Goal: Transaction & Acquisition: Purchase product/service

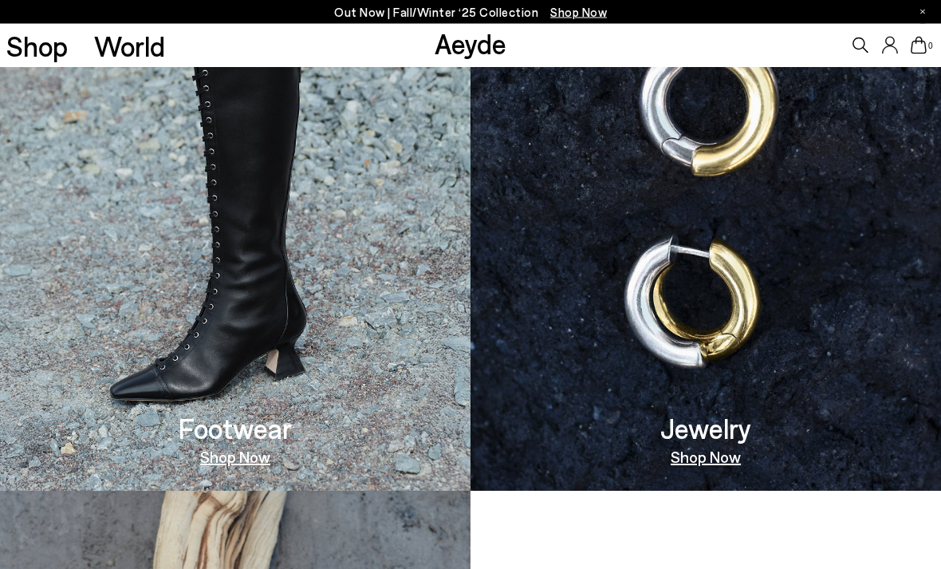
scroll to position [918, 0]
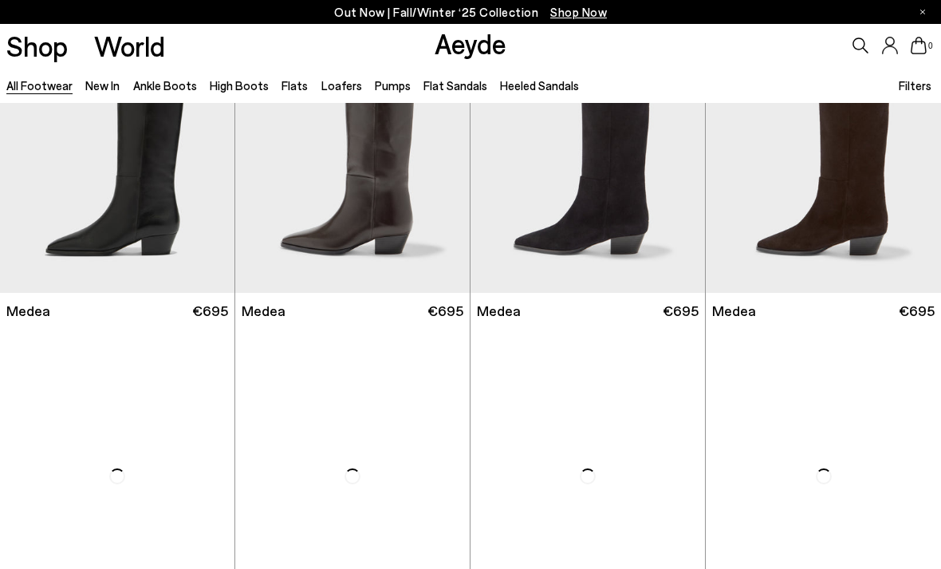
scroll to position [358, 0]
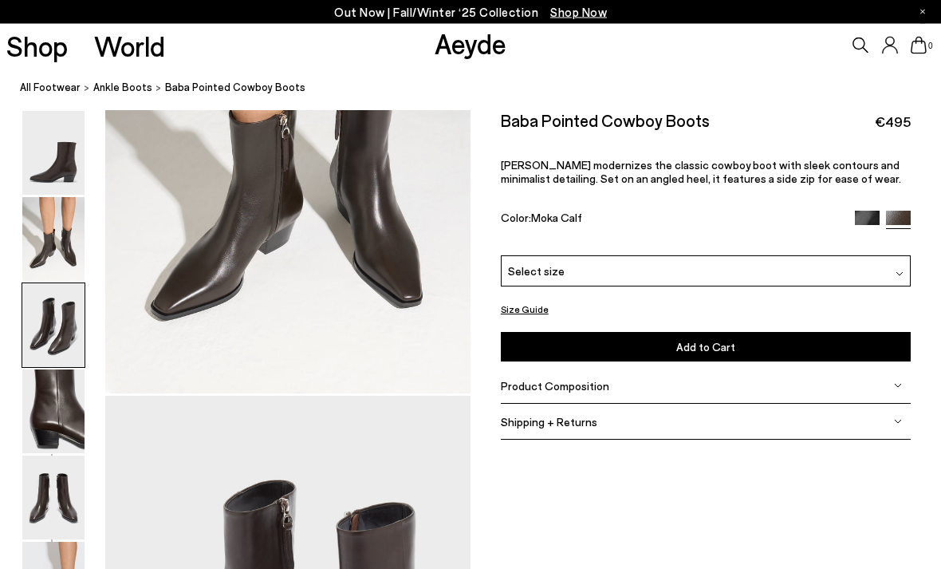
scroll to position [490, 0]
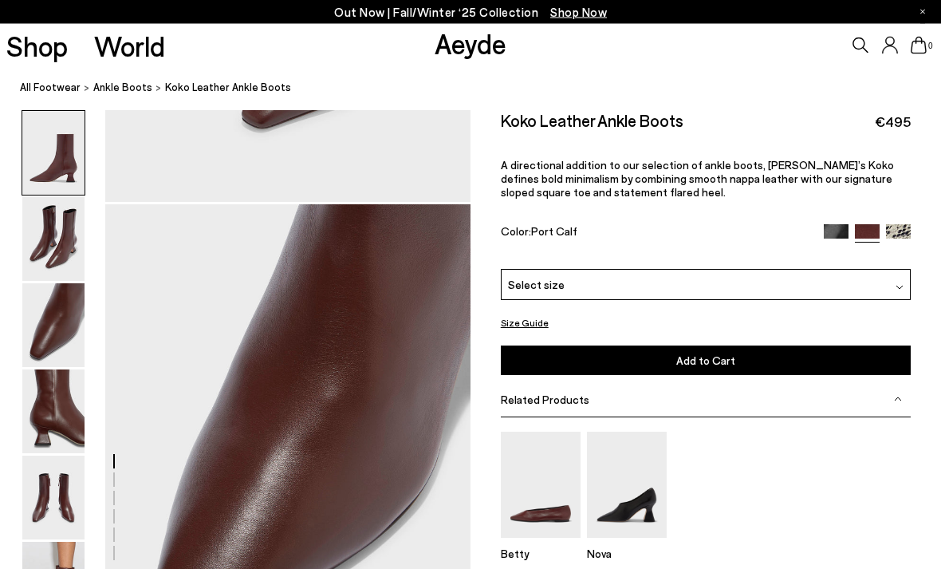
scroll to position [979, 0]
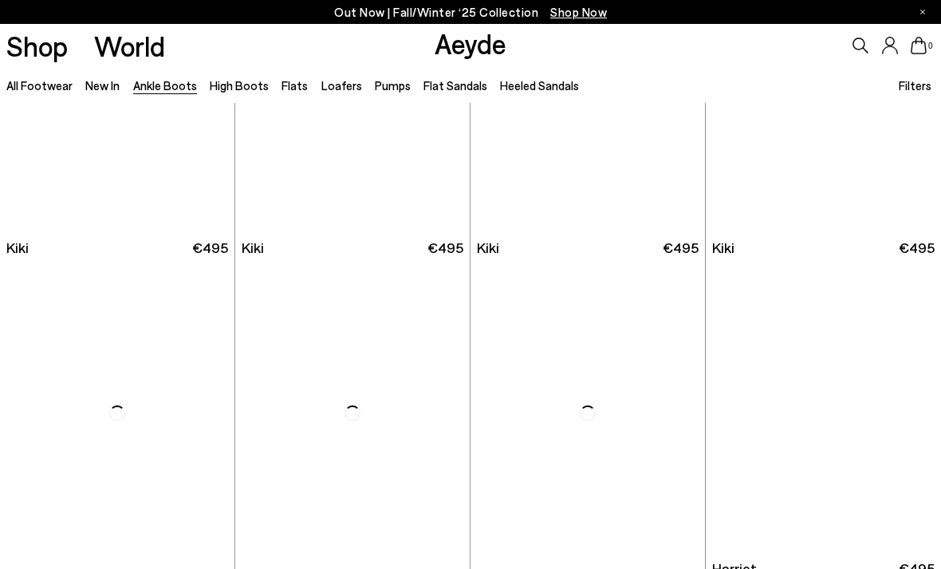
scroll to position [2085, 0]
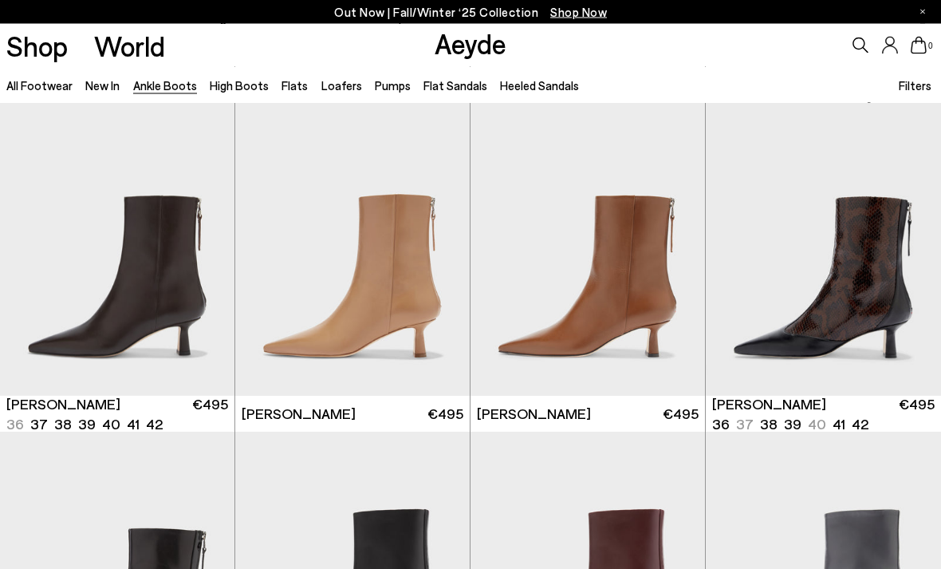
scroll to position [2980, 0]
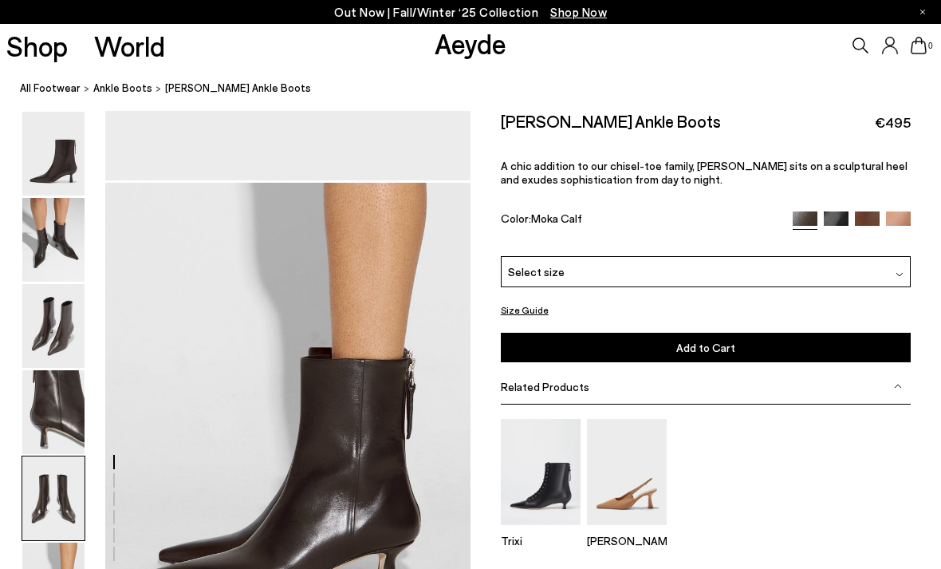
scroll to position [2371, 0]
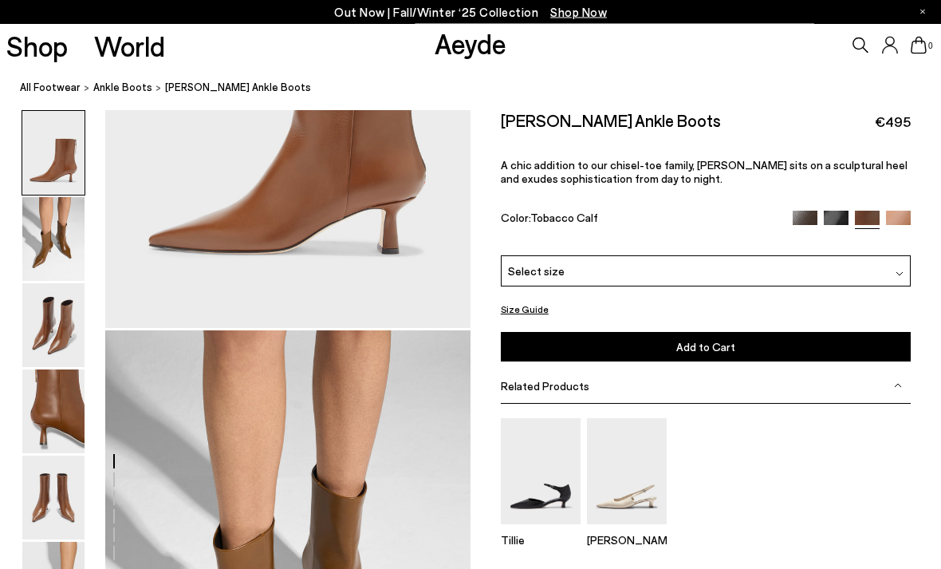
scroll to position [270, 0]
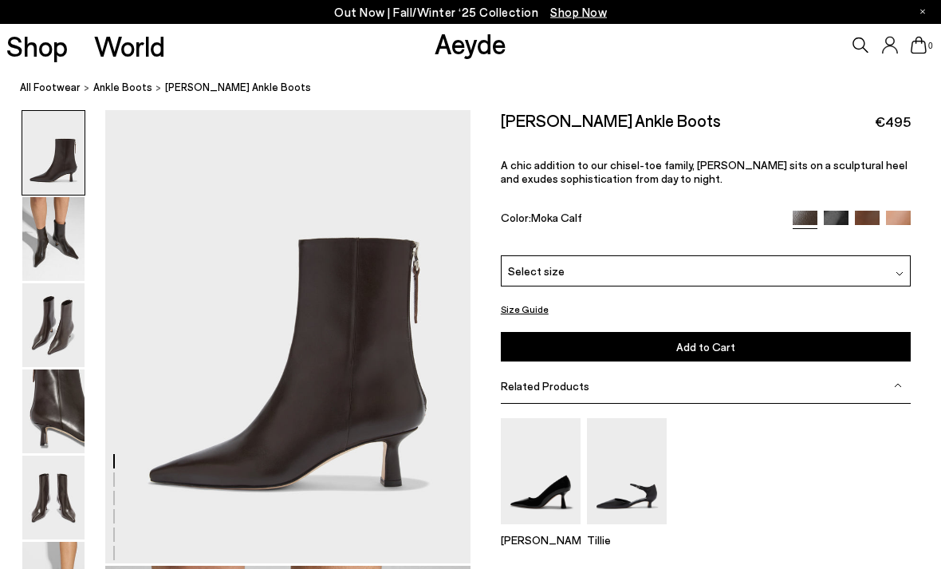
scroll to position [37, 0]
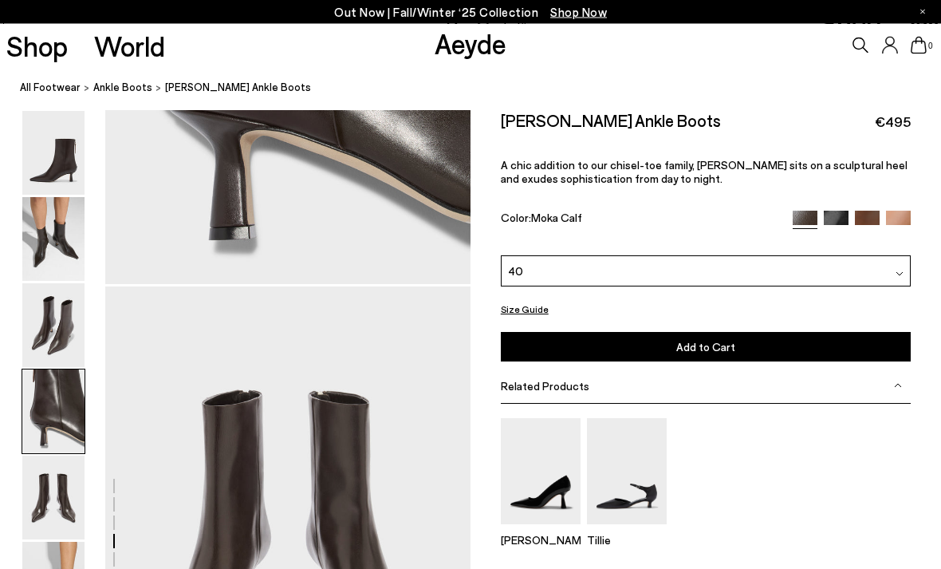
scroll to position [1884, 0]
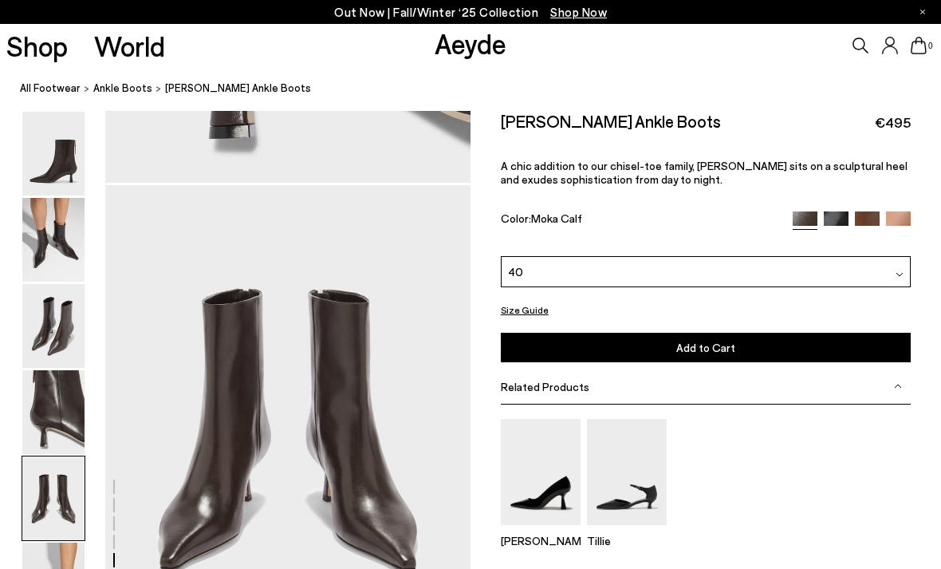
click at [753, 349] on button "Add to Cart Select a Size First" at bounding box center [706, 348] width 411 height 30
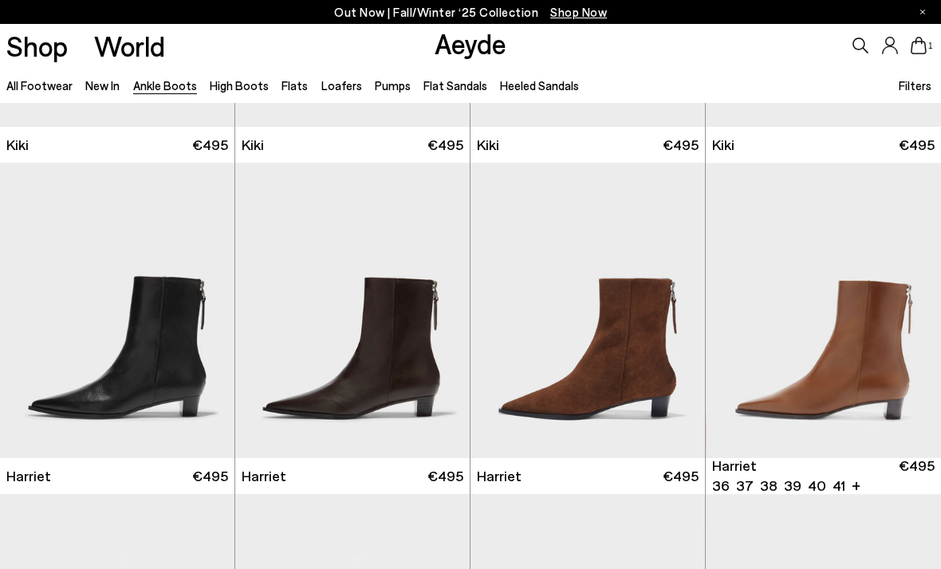
scroll to position [1901, 0]
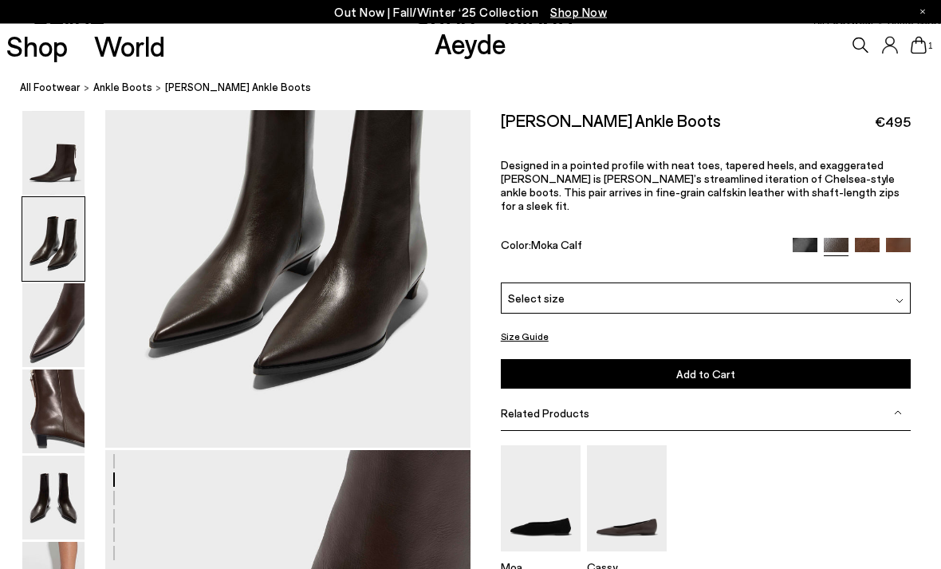
scroll to position [490, 0]
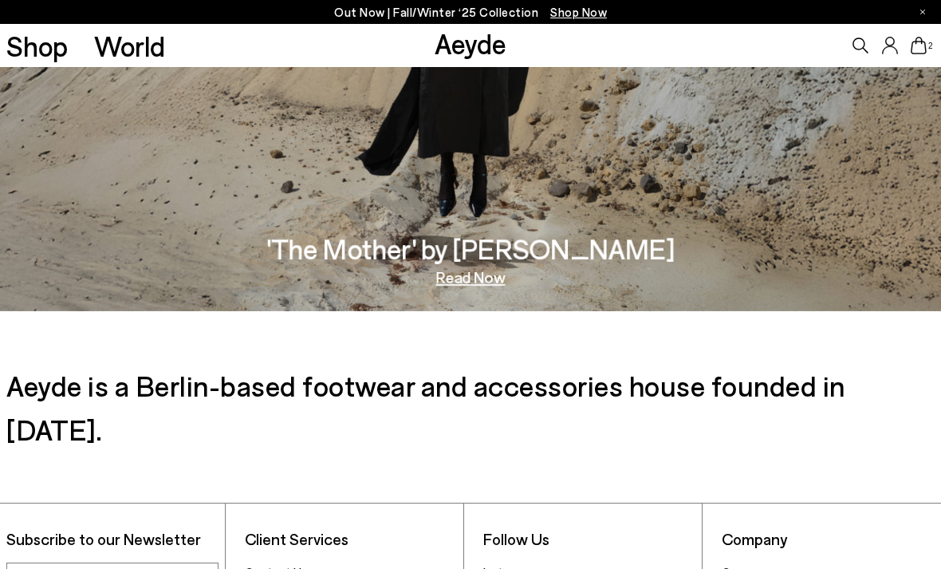
scroll to position [2300, 0]
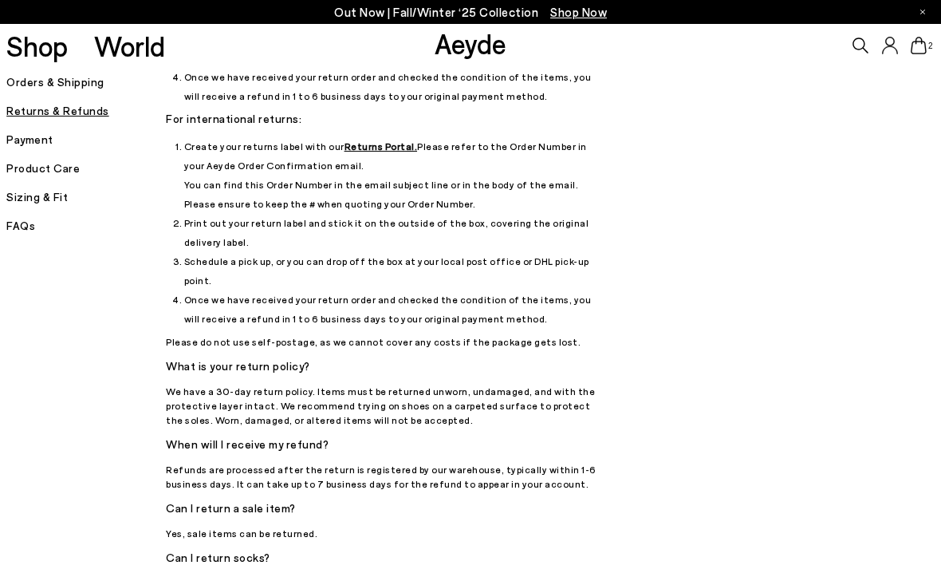
scroll to position [353, 0]
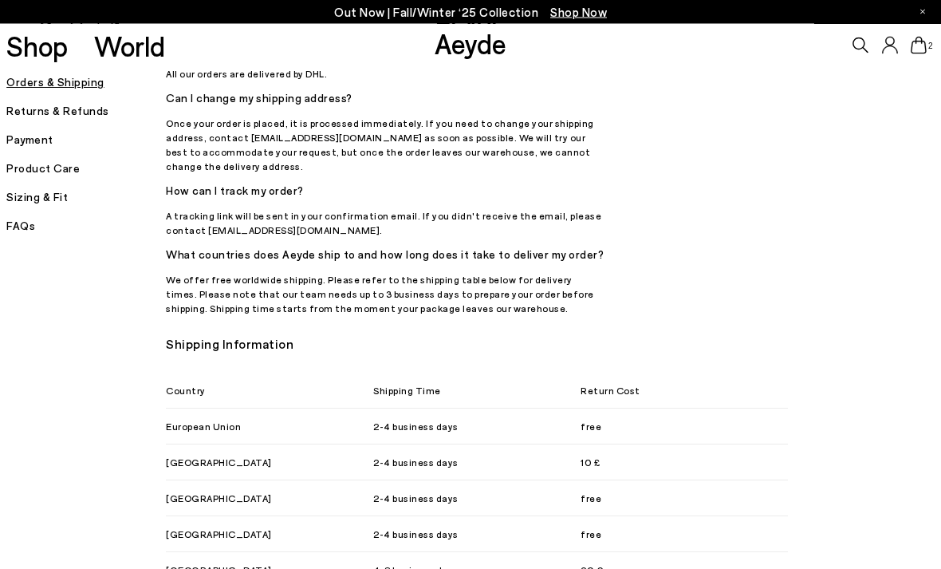
scroll to position [756, 0]
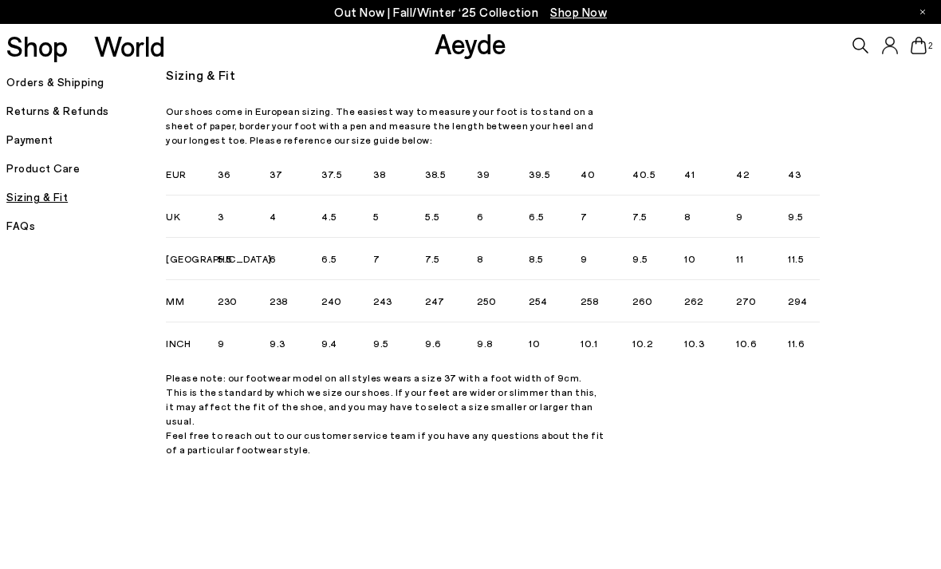
scroll to position [8, 0]
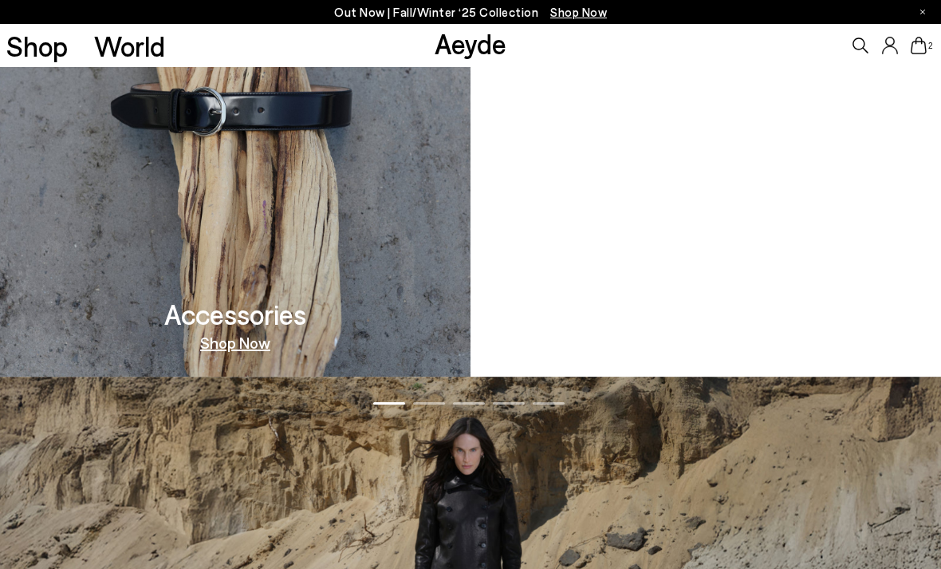
scroll to position [1575, 0]
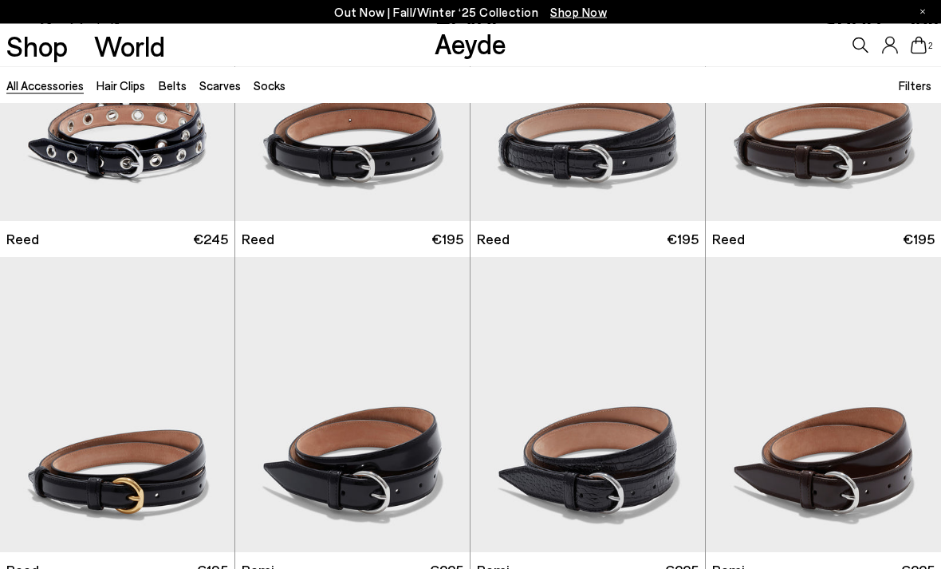
scroll to position [1170, 0]
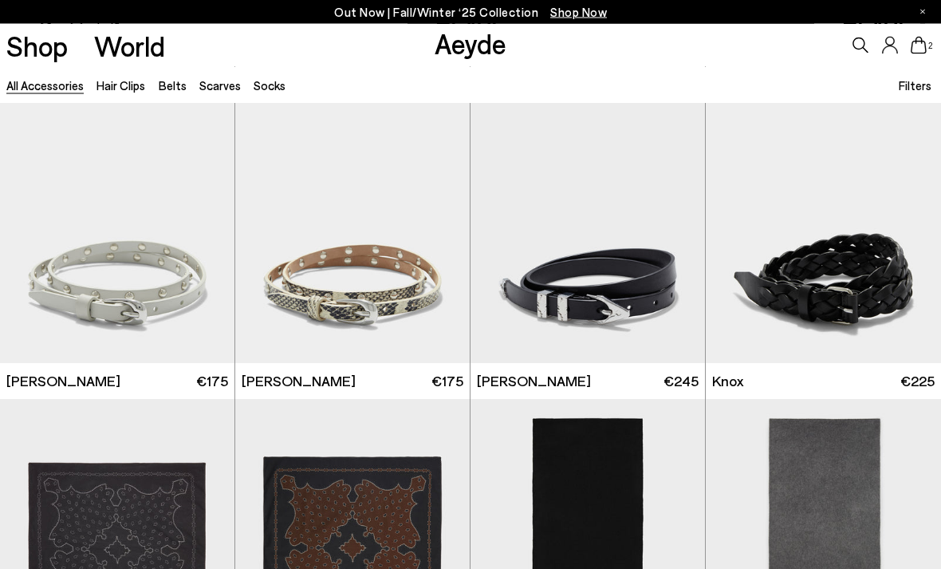
scroll to position [3013, 0]
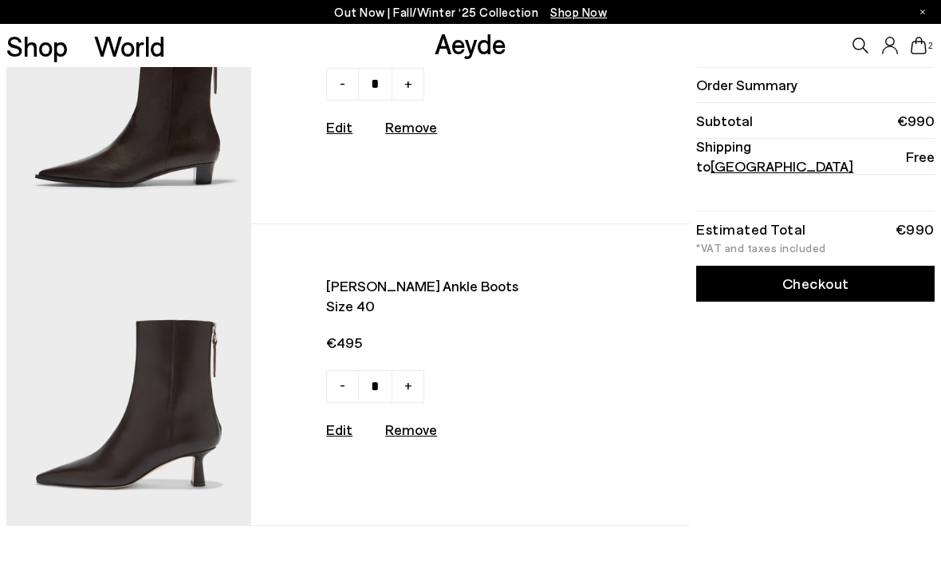
scroll to position [148, 0]
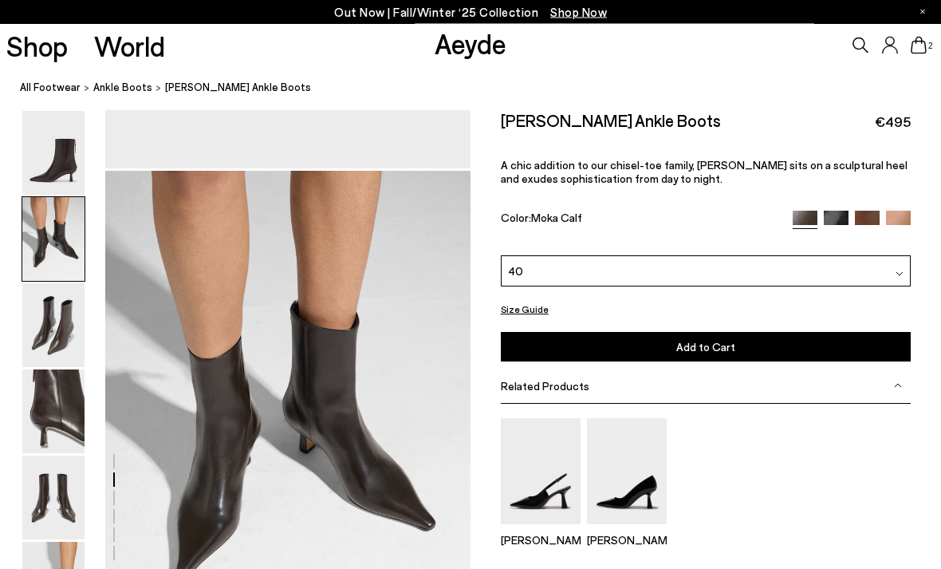
scroll to position [490, 0]
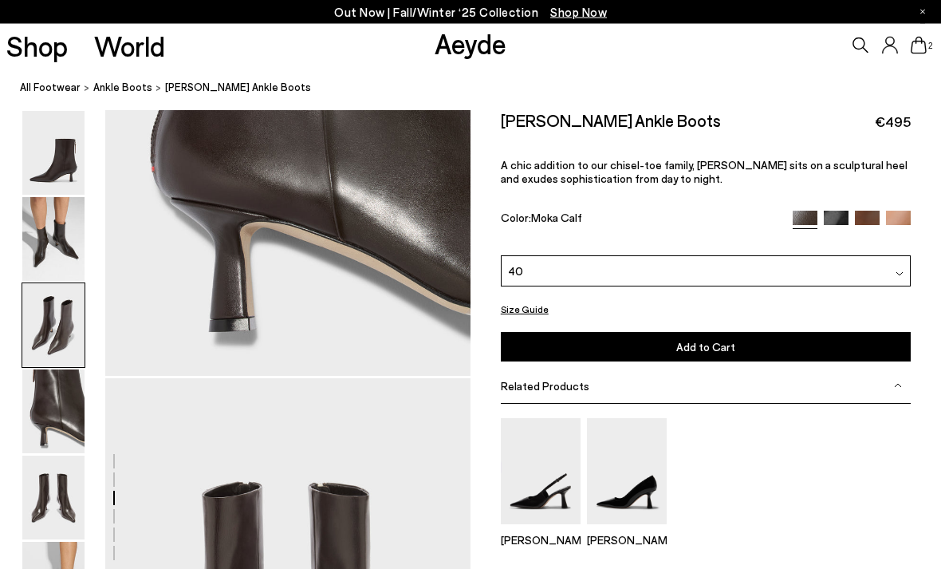
scroll to position [1958, 0]
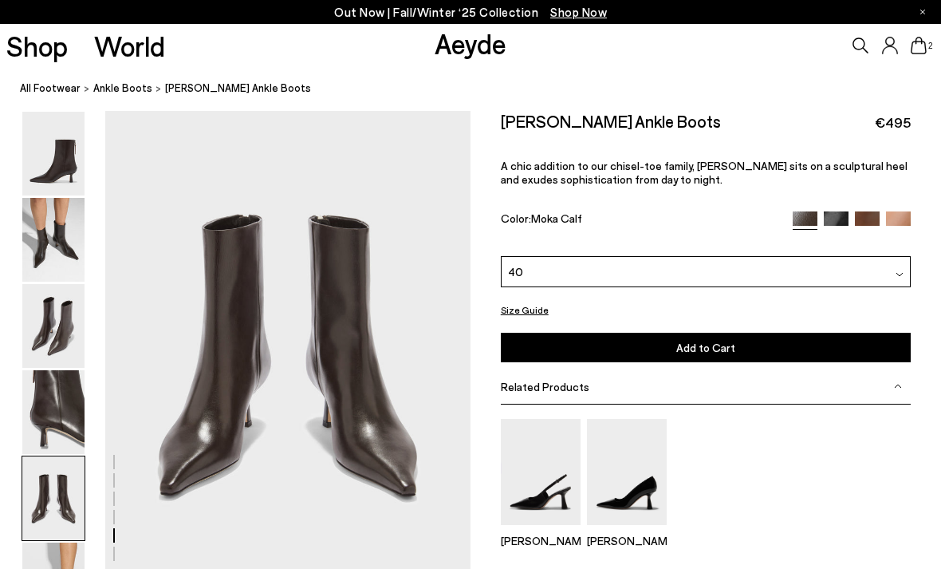
click at [924, 45] on icon at bounding box center [919, 46] width 16 height 18
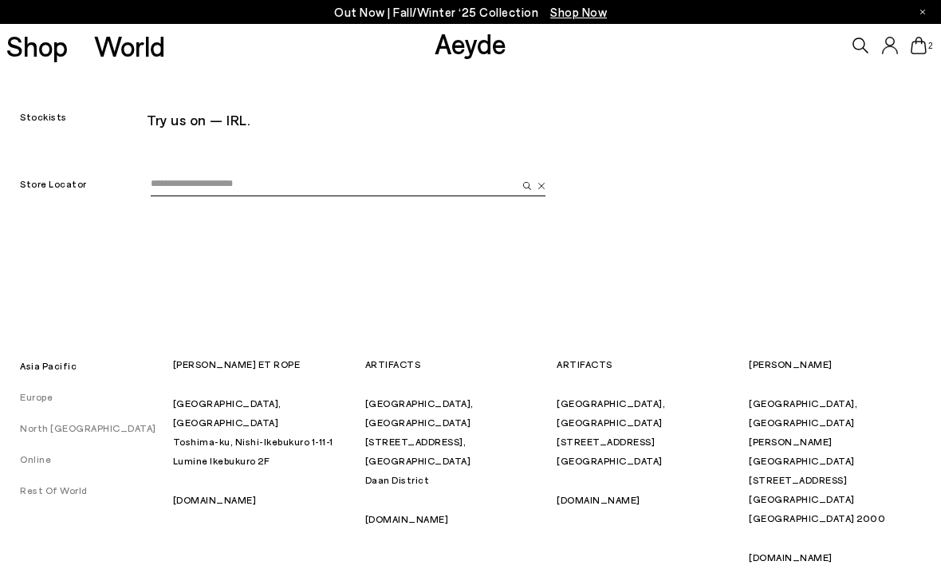
type input "*********"
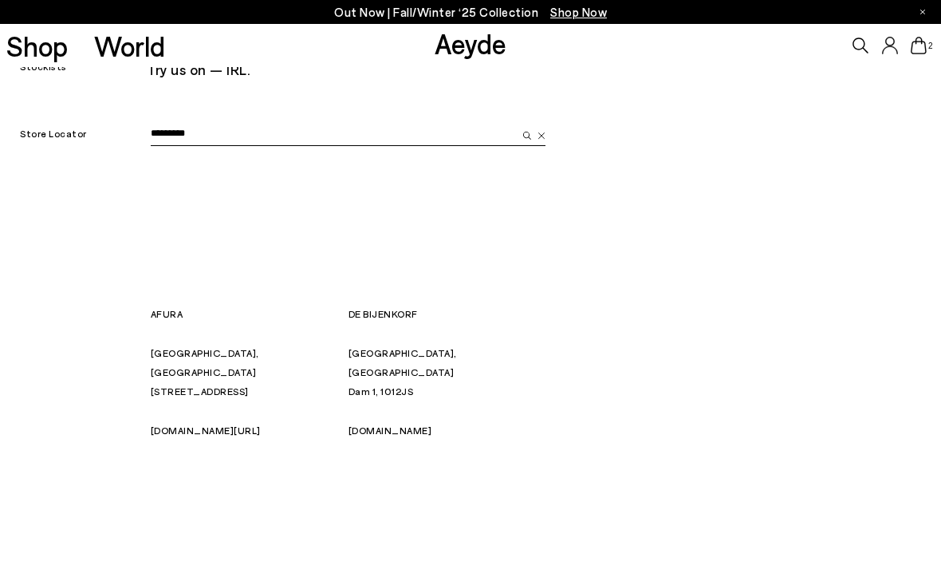
scroll to position [101, 0]
